Goal: Use online tool/utility: Utilize a website feature to perform a specific function

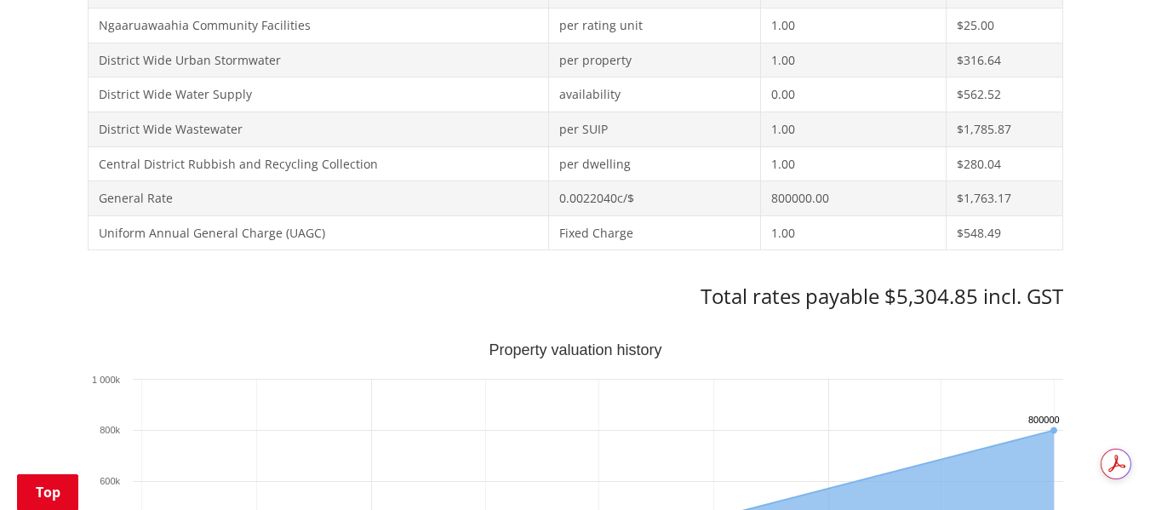
click at [1125, 342] on div "Home Services and facilities Rates Rates Information Database Rates Information…" at bounding box center [575, 507] width 1150 height 2387
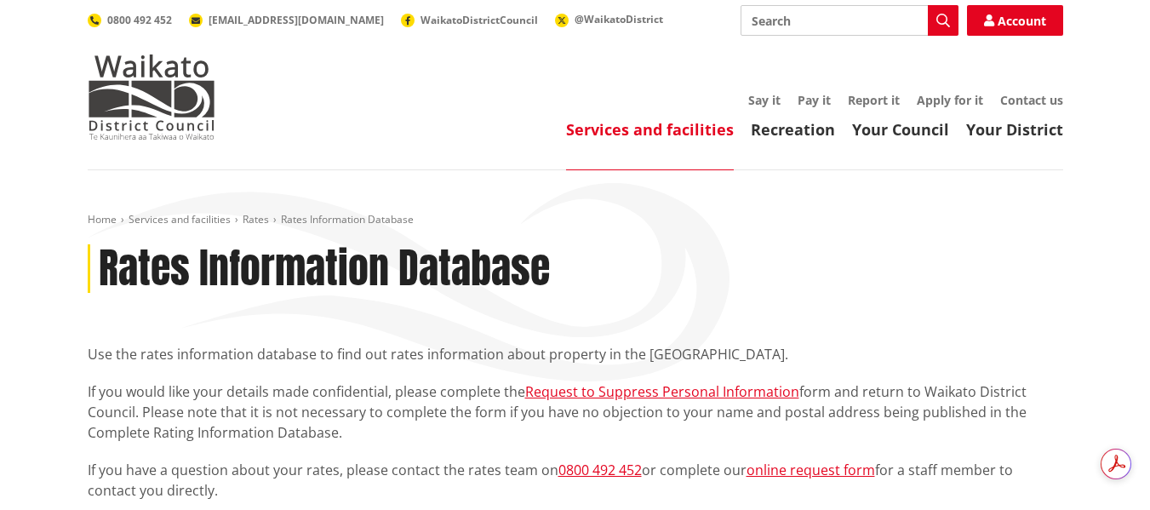
click at [798, 15] on input "Search" at bounding box center [850, 20] width 218 height 31
type input "direct debit calculator"
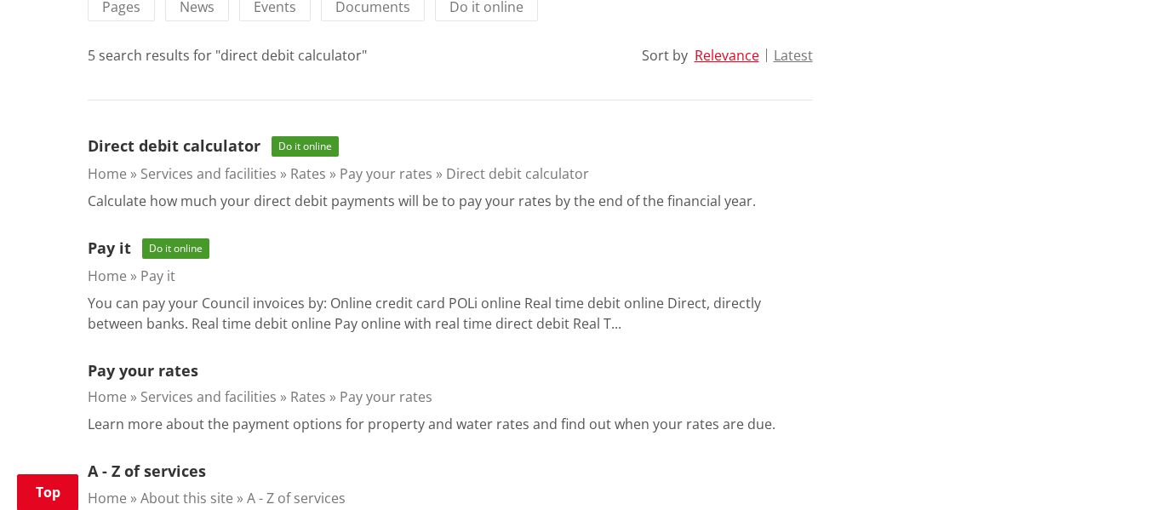
scroll to position [440, 0]
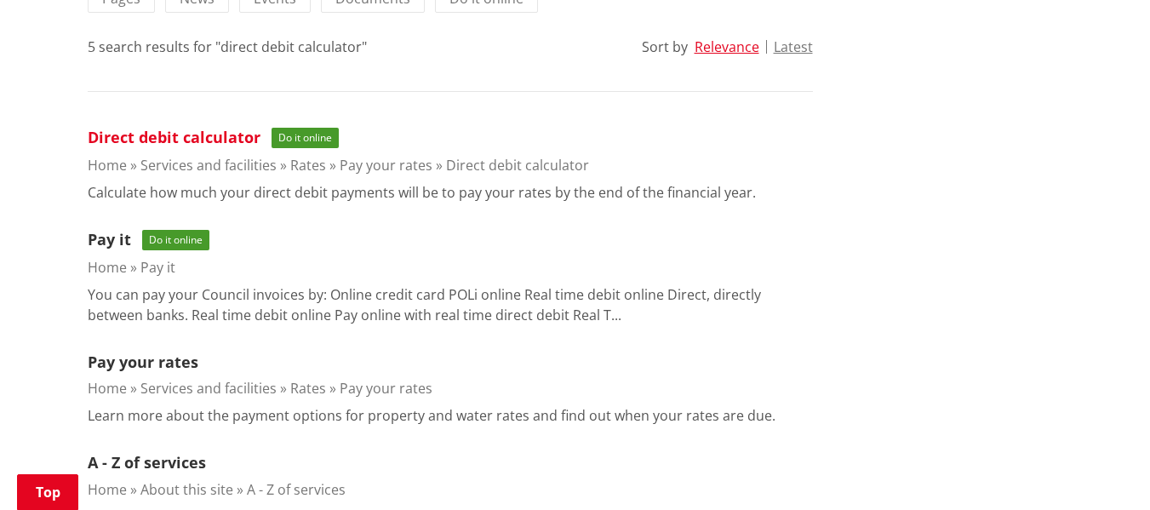
click at [240, 144] on link "Direct debit calculator" at bounding box center [174, 137] width 173 height 20
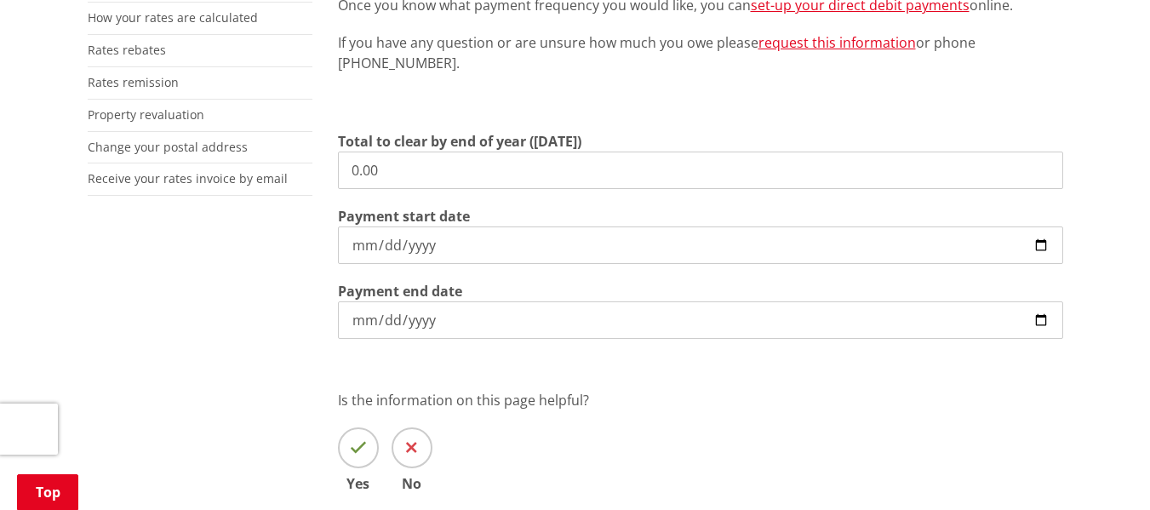
scroll to position [529, 0]
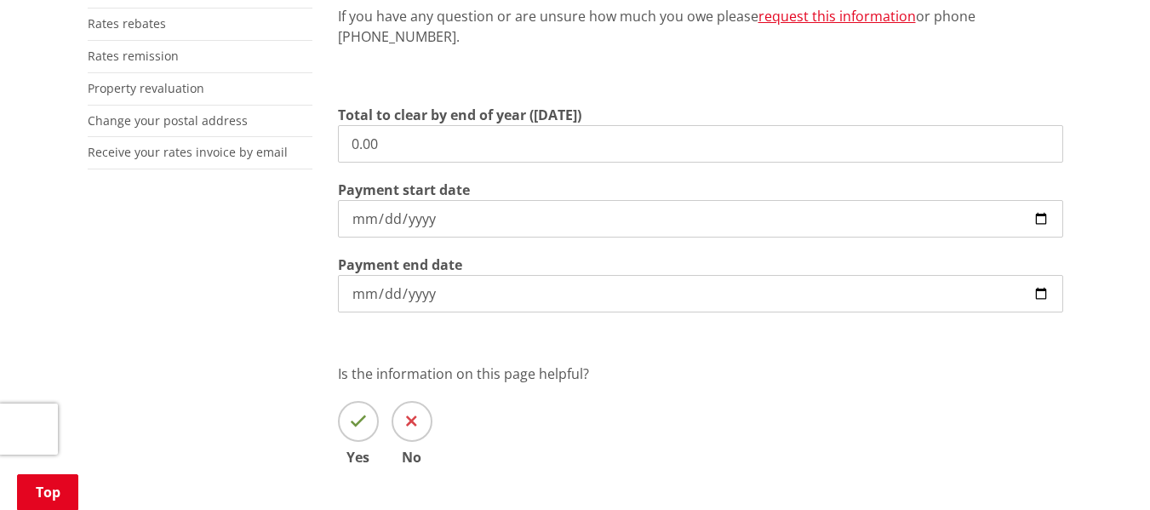
click at [397, 138] on input "0.00" at bounding box center [700, 143] width 725 height 37
type input "0"
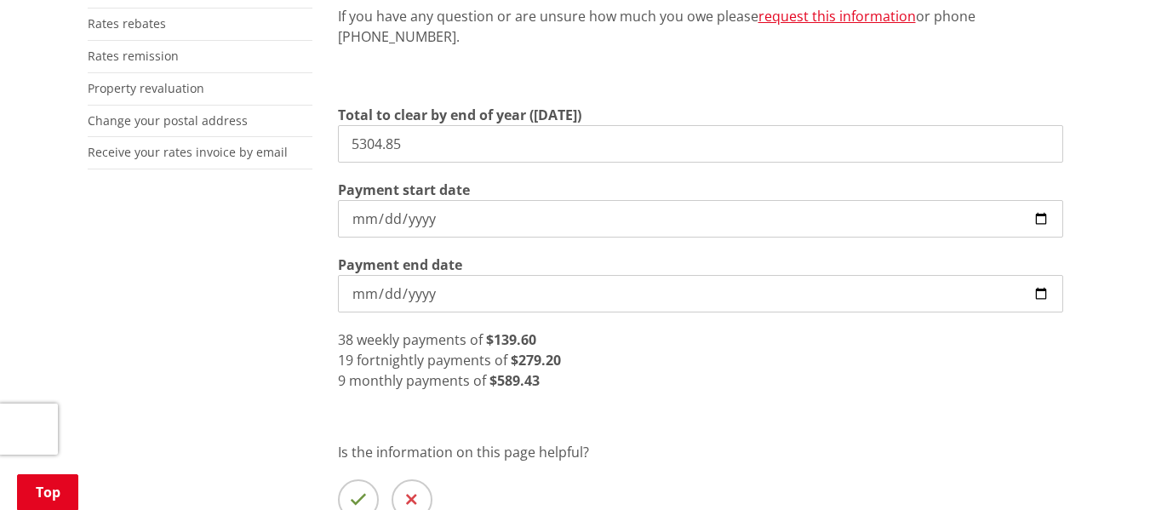
type input "5,304.85"
click at [423, 219] on input "2025-10-10" at bounding box center [700, 218] width 725 height 37
click at [433, 215] on input "2025-10-10" at bounding box center [700, 218] width 725 height 37
click at [358, 216] on input "Payment start date" at bounding box center [700, 218] width 725 height 37
type input "2025-09-11"
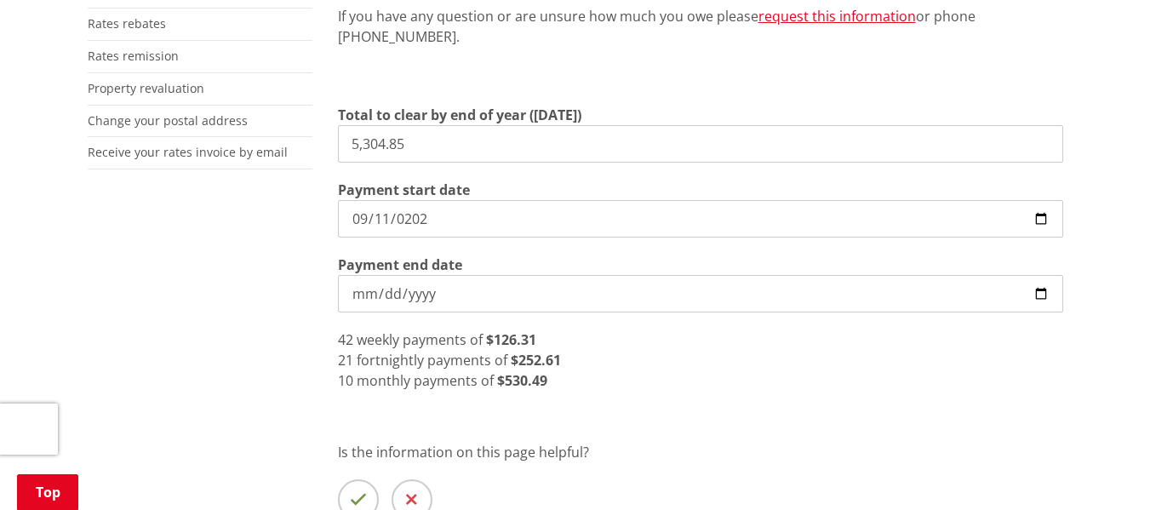
click at [370, 294] on input "2026-06-30" at bounding box center [700, 293] width 725 height 37
click at [370, 291] on input "2025-10-09" at bounding box center [700, 293] width 725 height 37
click at [359, 291] on input "2025-10-09" at bounding box center [700, 293] width 725 height 37
type input "2025-10-13"
click at [354, 290] on input "Payment end date" at bounding box center [700, 293] width 725 height 37
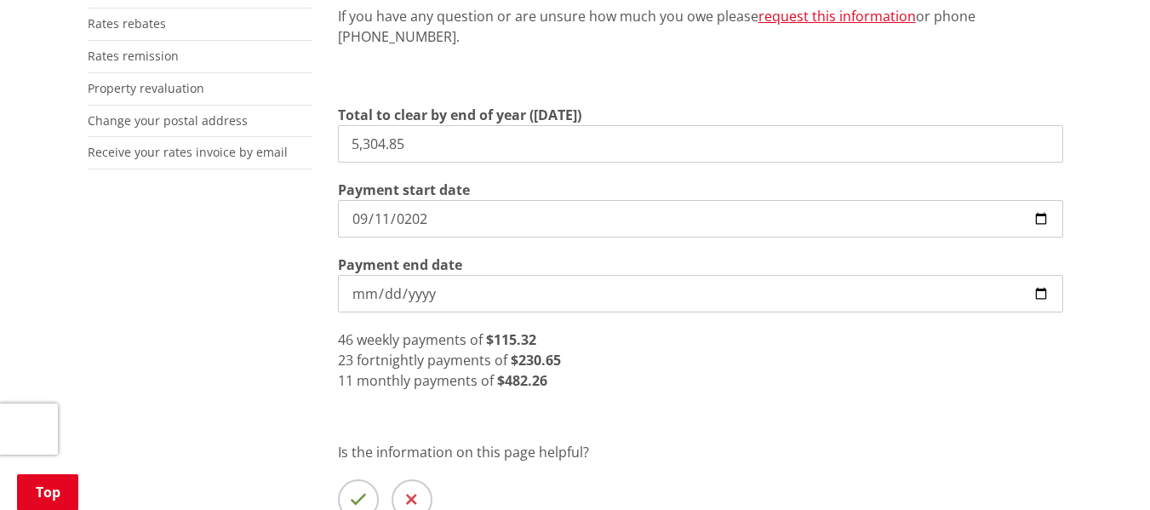
type input "2026-08-13"
